Goal: Transaction & Acquisition: Purchase product/service

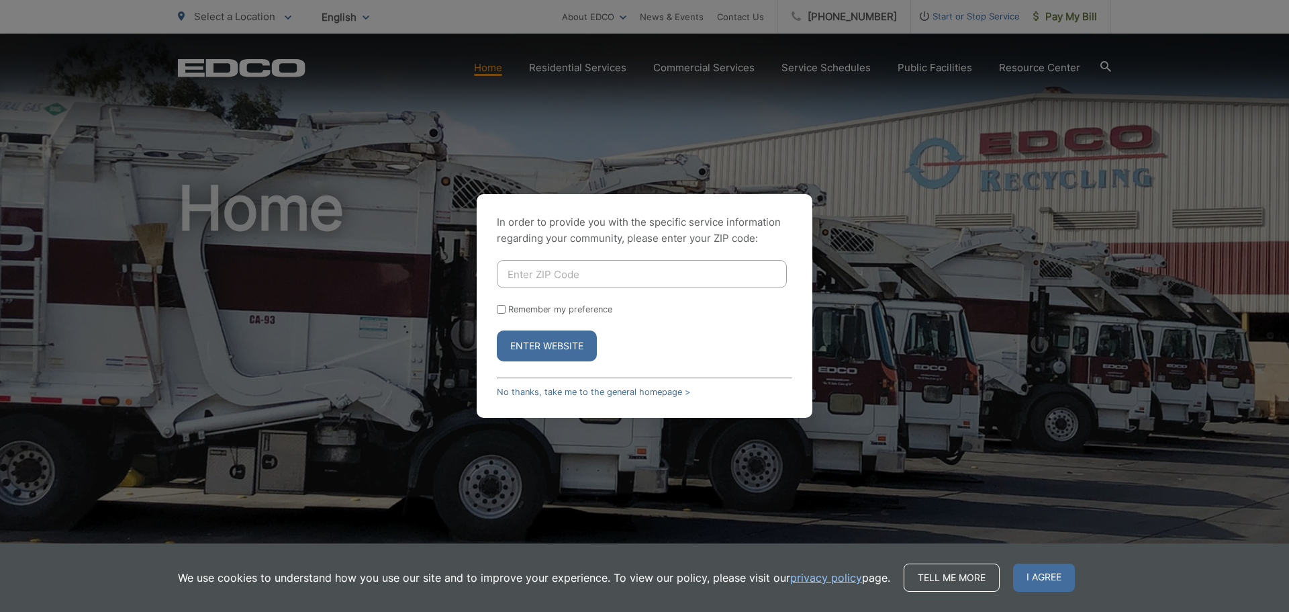
click at [599, 269] on input "Enter ZIP Code" at bounding box center [642, 274] width 290 height 28
click at [574, 273] on input "Enter ZIP Code" at bounding box center [642, 274] width 290 height 28
type input "92021"
click at [499, 312] on input "Remember my preference" at bounding box center [501, 309] width 9 height 9
checkbox input "true"
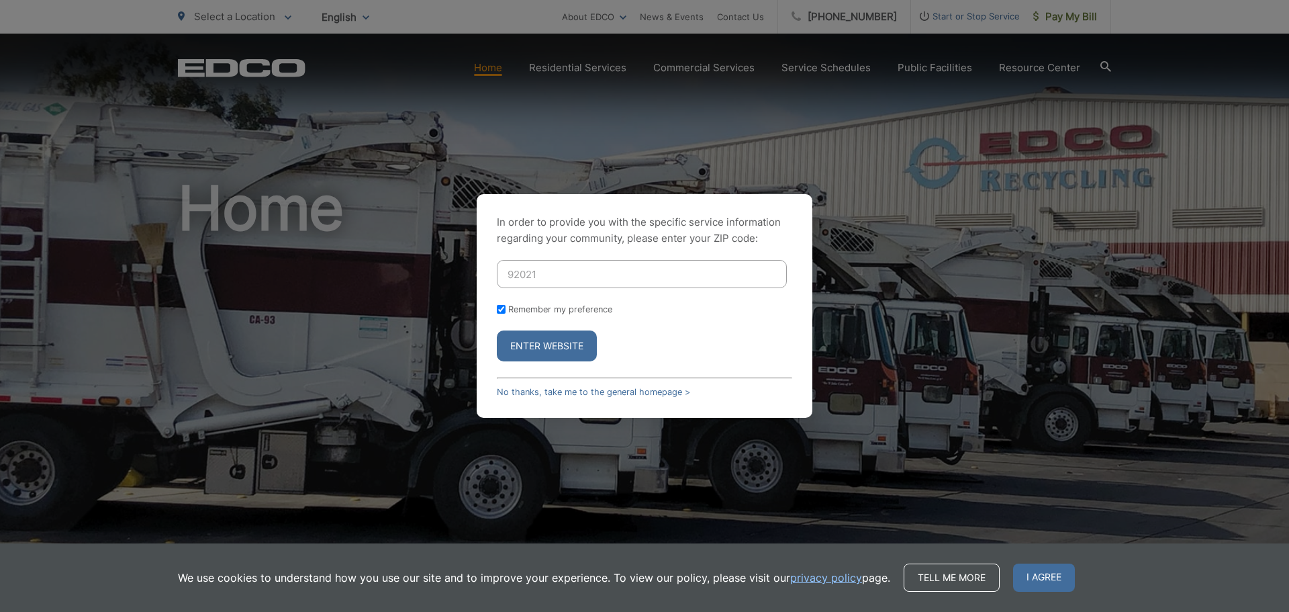
click at [522, 344] on button "Enter Website" at bounding box center [547, 345] width 100 height 31
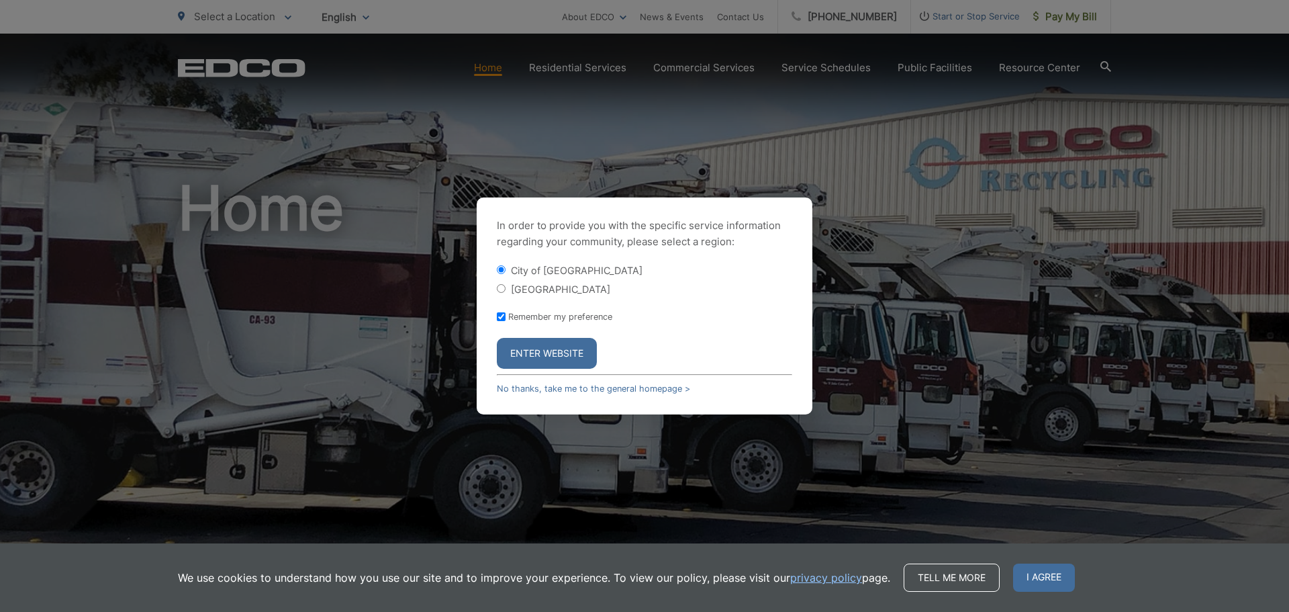
click at [533, 359] on button "Enter Website" at bounding box center [547, 353] width 100 height 31
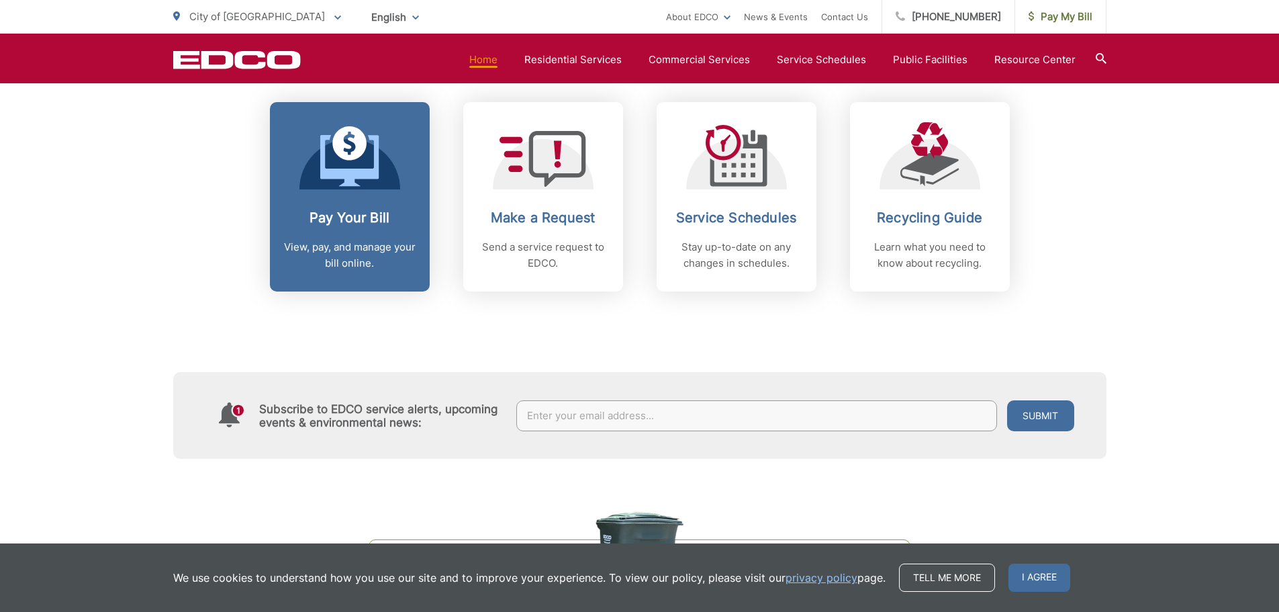
scroll to position [604, 0]
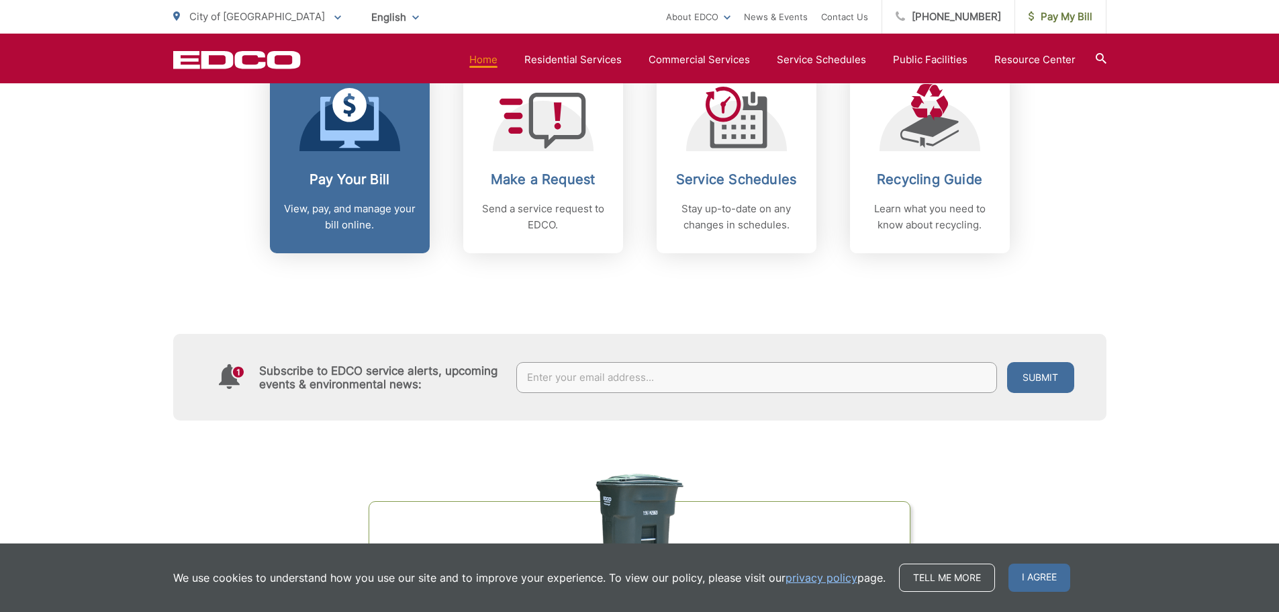
click at [357, 180] on h2 "Pay Your Bill" at bounding box center [349, 179] width 133 height 16
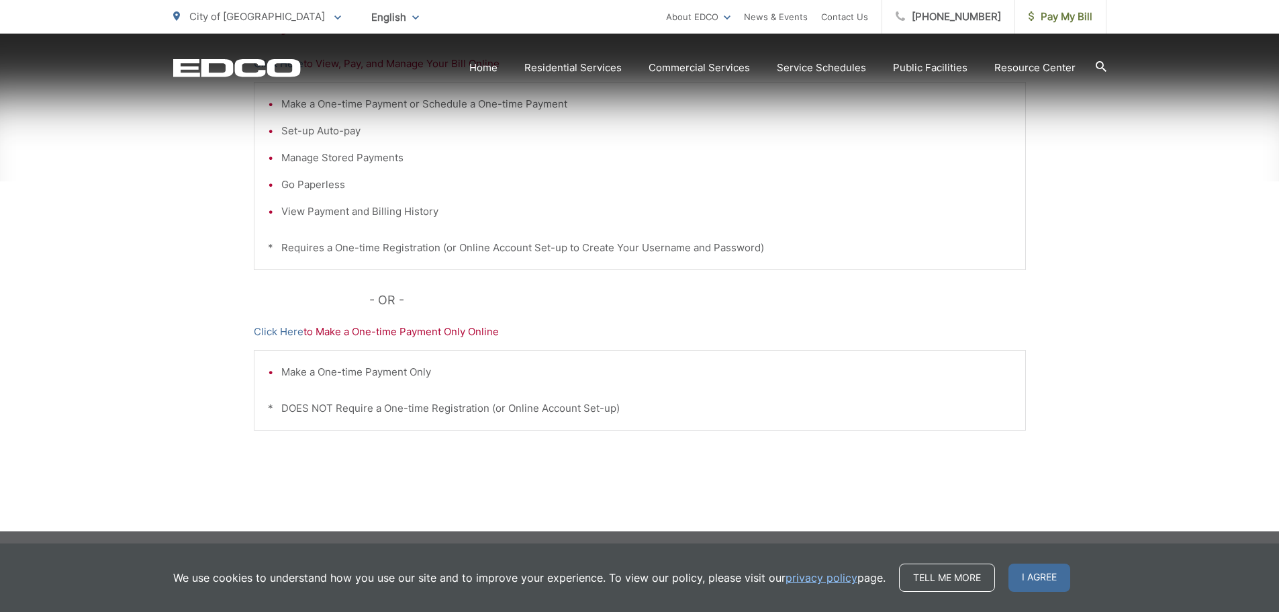
scroll to position [343, 0]
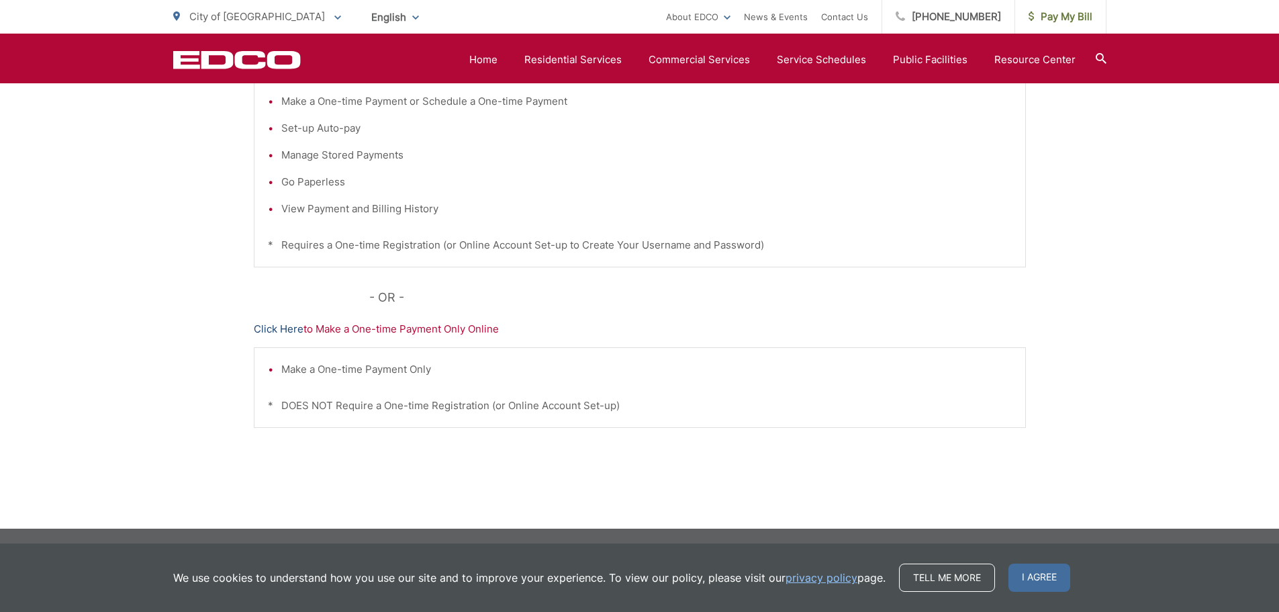
click at [287, 332] on link "Click Here" at bounding box center [279, 329] width 50 height 16
